Goal: Transaction & Acquisition: Purchase product/service

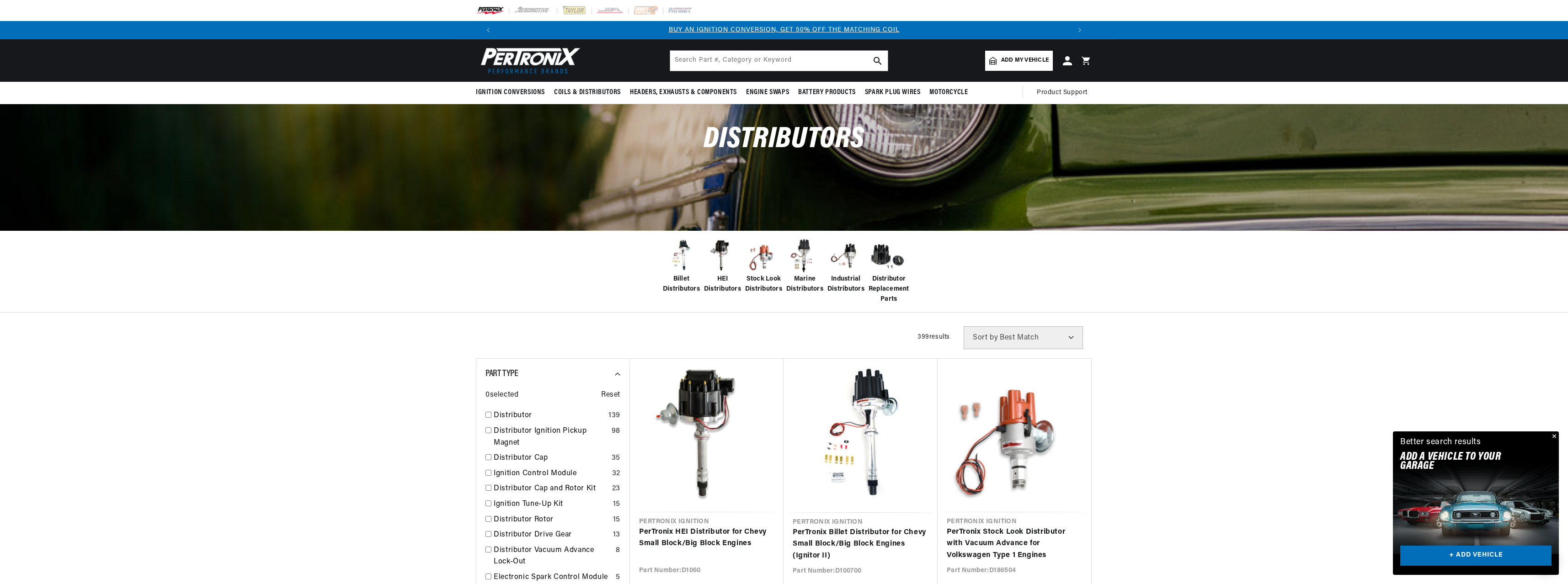
click at [681, 285] on span "Billet Distributors" at bounding box center [681, 284] width 37 height 21
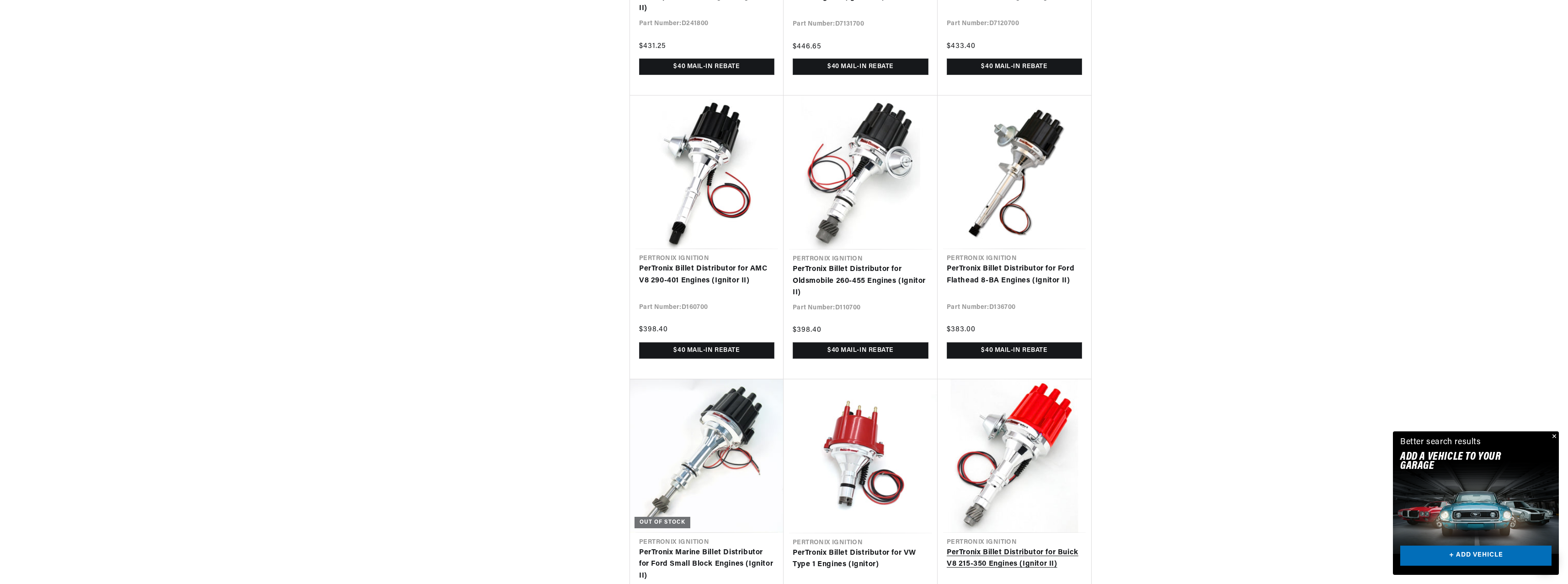
scroll to position [2010, 0]
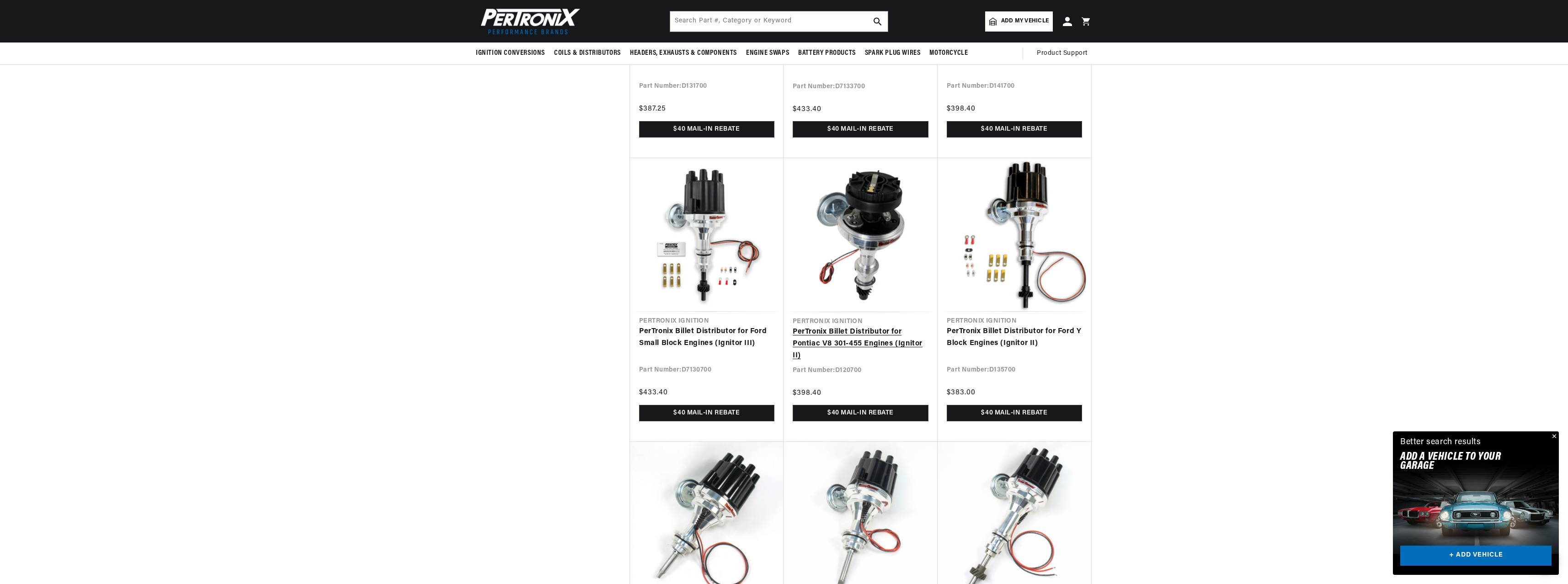
scroll to position [868, 0]
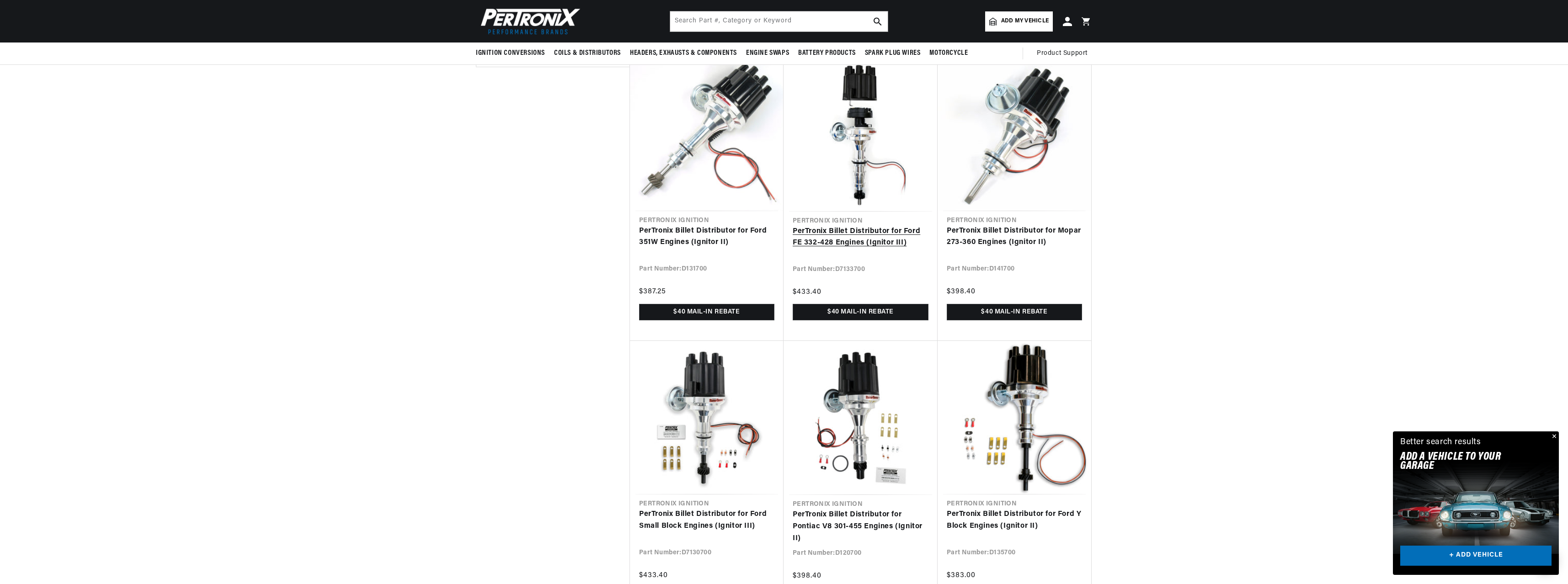
click at [845, 240] on link "PerTronix Billet Distributor for Ford FE 332-428 Engines (Ignitor III)" at bounding box center [861, 237] width 136 height 23
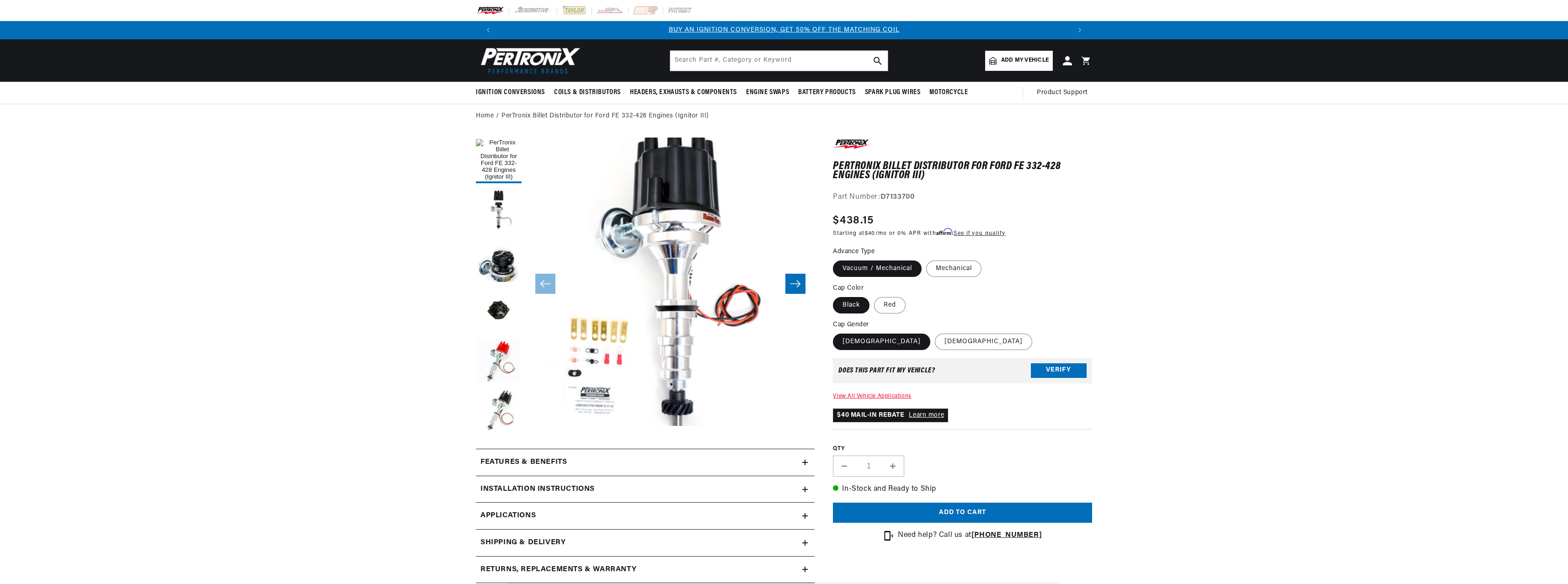
scroll to position [182, 0]
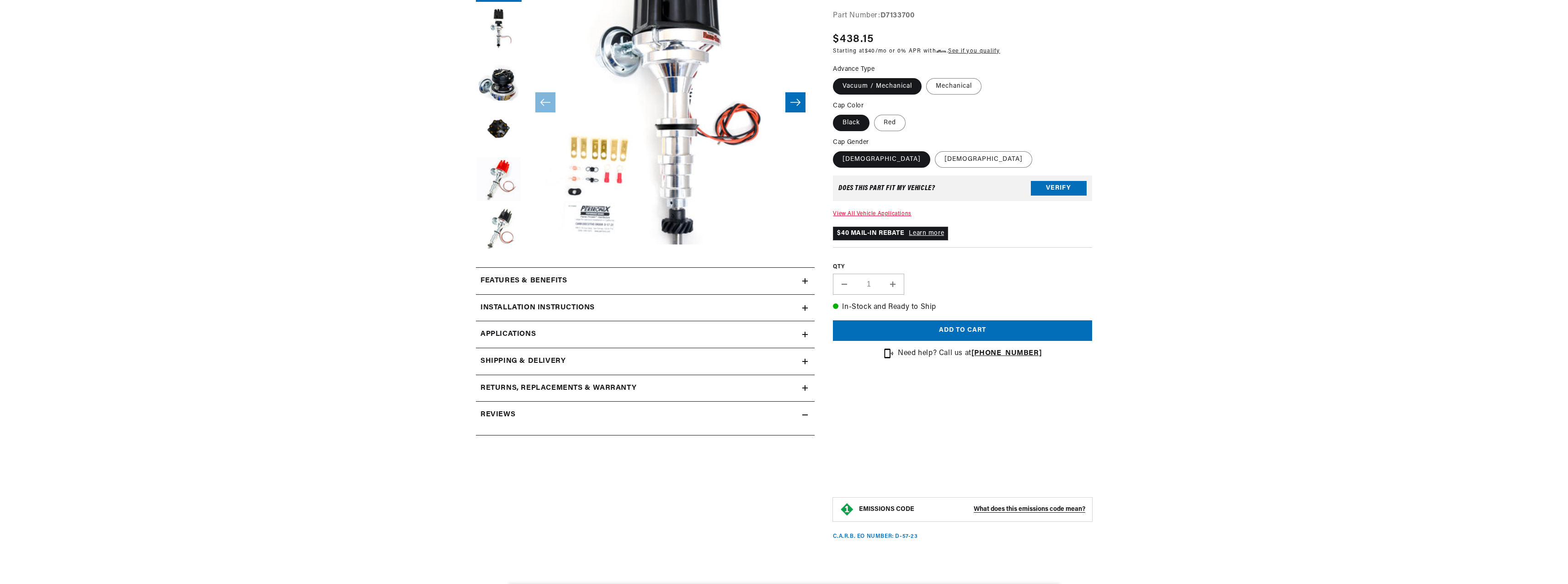
click at [742, 279] on div "Features & Benefits" at bounding box center [639, 281] width 326 height 12
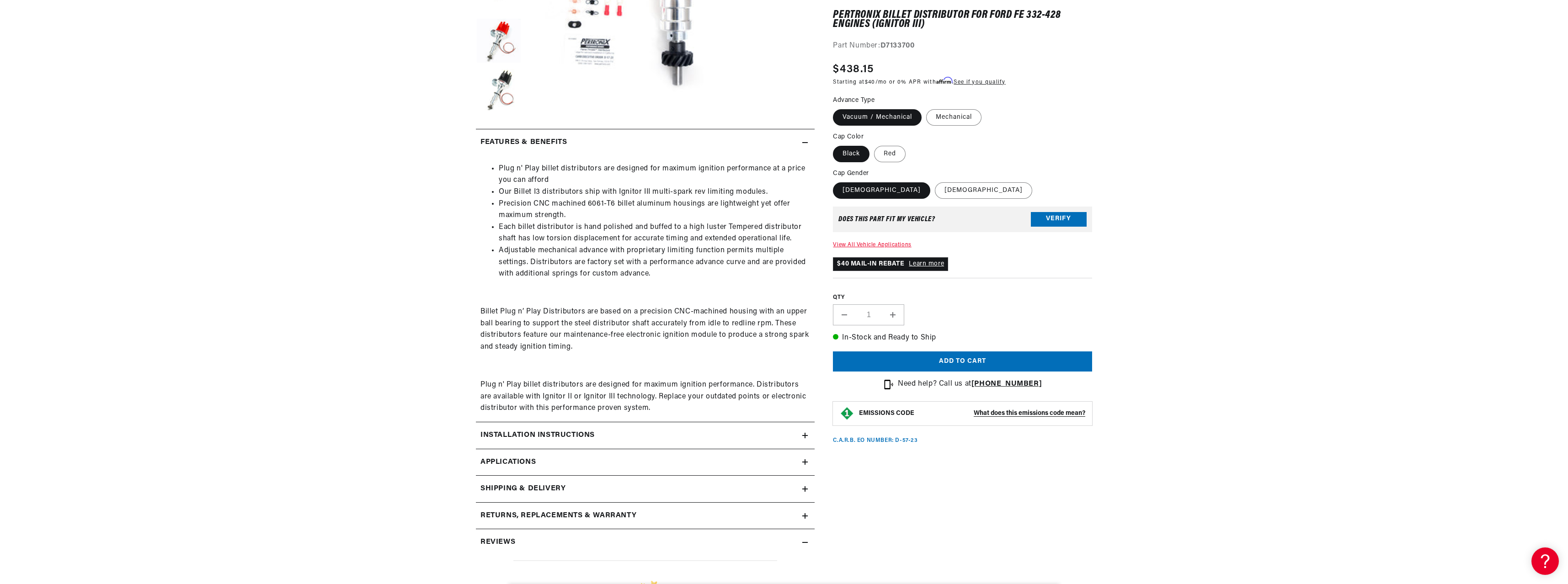
scroll to position [498, 0]
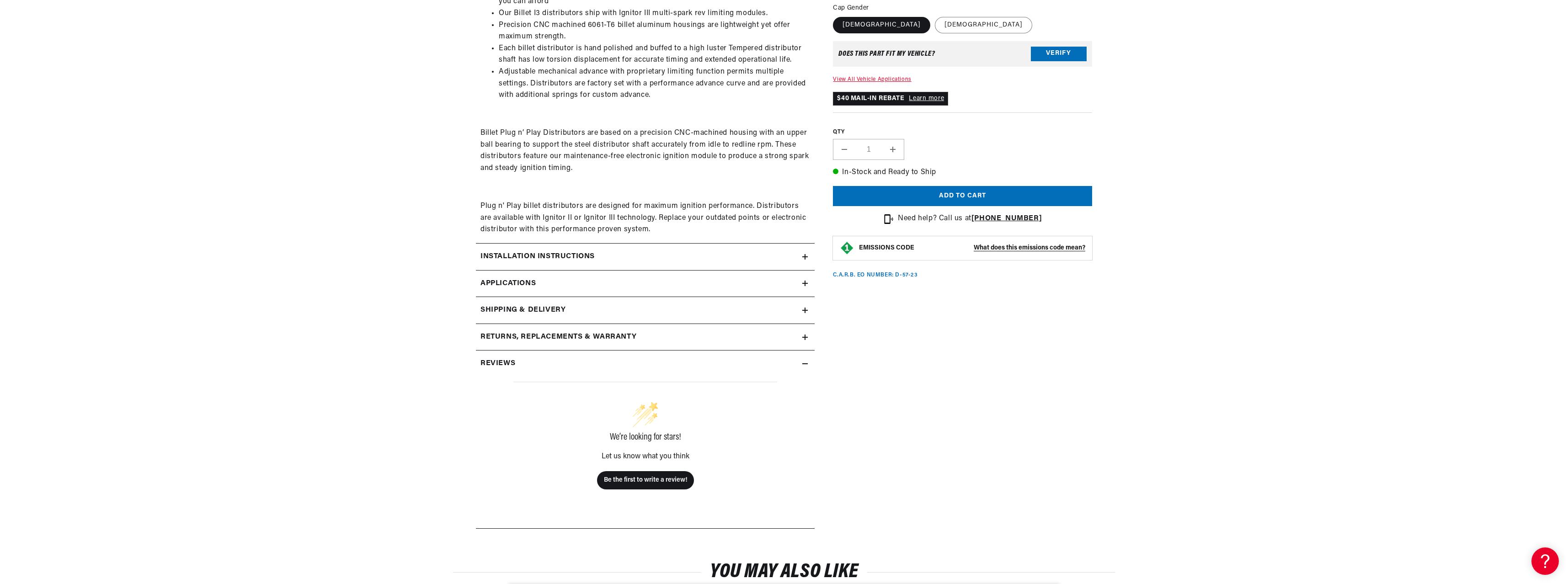
click at [720, 256] on div "Installation instructions" at bounding box center [639, 257] width 326 height 12
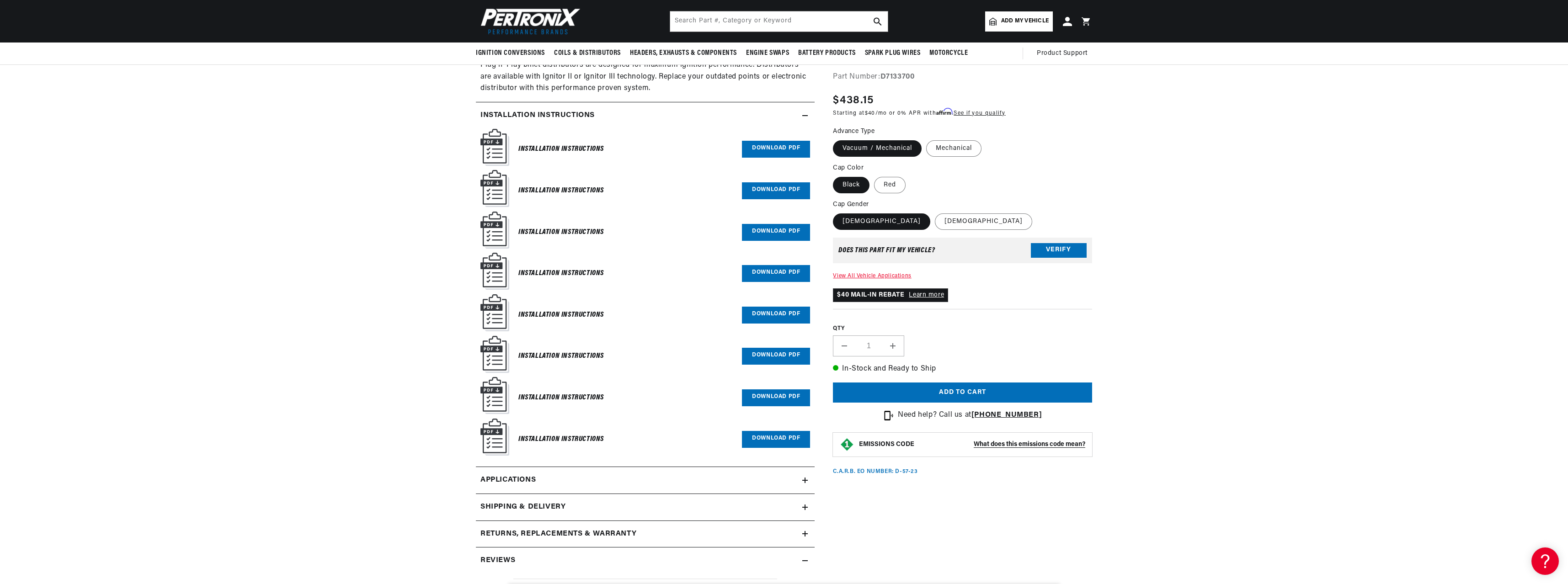
scroll to position [0, 571]
